Goal: Task Accomplishment & Management: Use online tool/utility

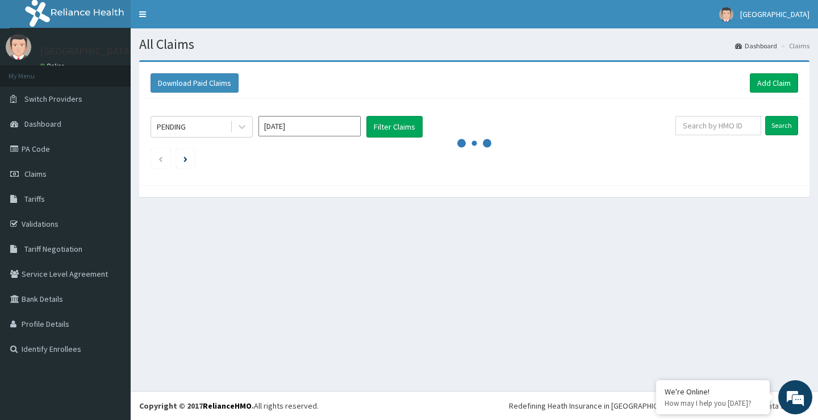
click at [755, 85] on link "Add Claim" at bounding box center [774, 82] width 48 height 19
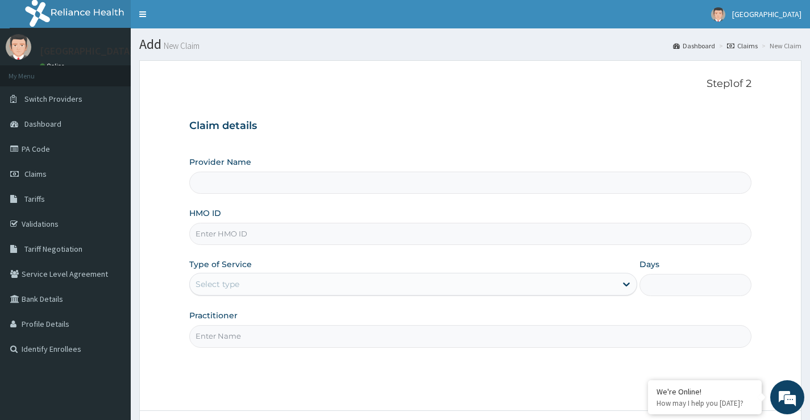
type input "Princess Medical Center (Classic Wing)"
click at [53, 150] on link "PA Code" at bounding box center [65, 148] width 131 height 25
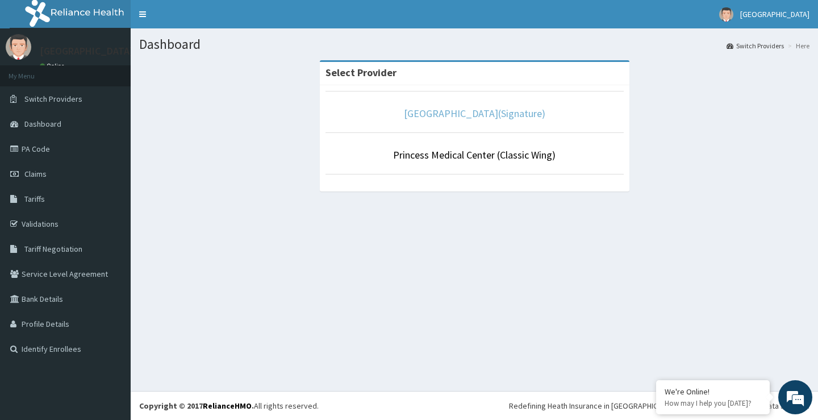
click at [421, 115] on link "[GEOGRAPHIC_DATA](Signature)" at bounding box center [474, 113] width 141 height 13
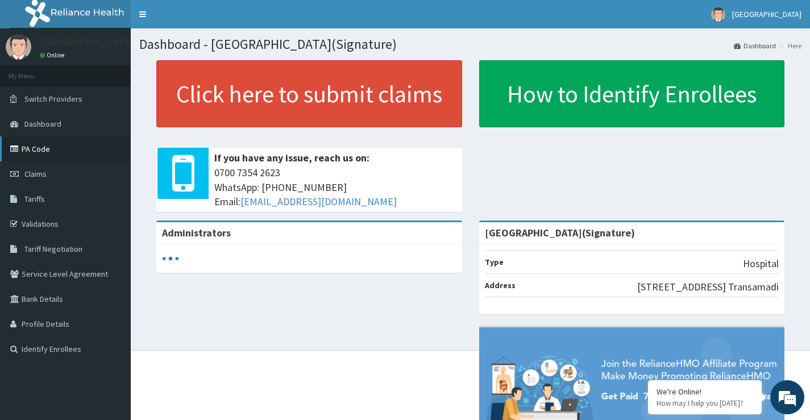
click at [39, 148] on link "PA Code" at bounding box center [65, 148] width 131 height 25
